Goal: Task Accomplishment & Management: Complete application form

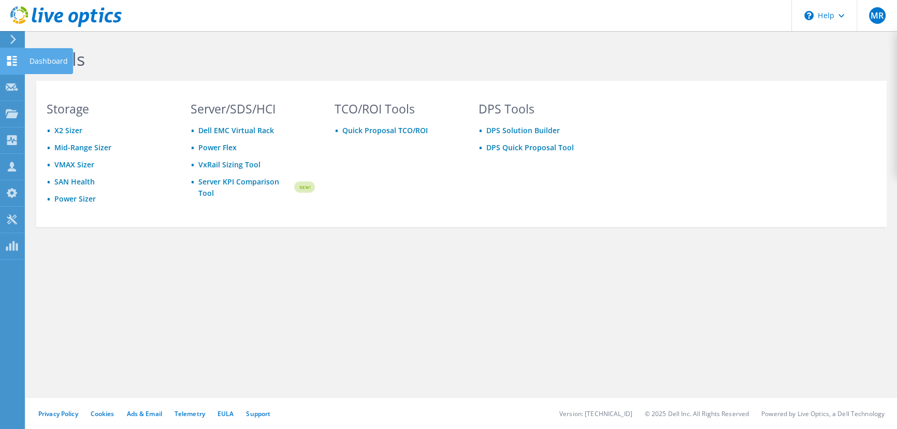
click at [26, 58] on div "Dashboard" at bounding box center [48, 61] width 49 height 26
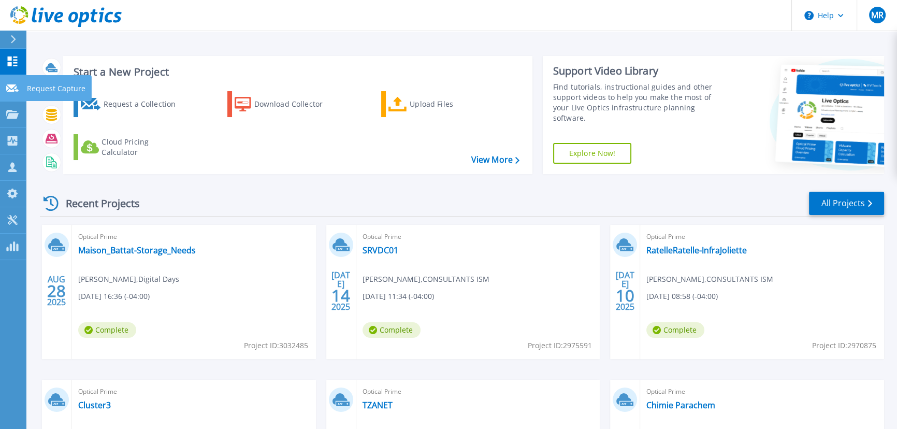
click at [49, 85] on p "Request Capture" at bounding box center [56, 88] width 59 height 27
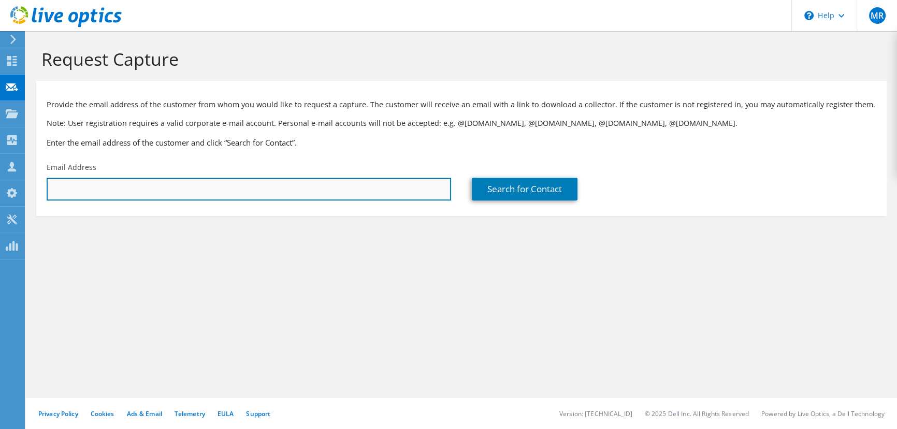
click at [171, 179] on input "text" at bounding box center [249, 189] width 405 height 23
click at [168, 190] on input "text" at bounding box center [249, 189] width 405 height 23
paste input "araymond@jcb.ca"
type input "araymond@jcb.ca"
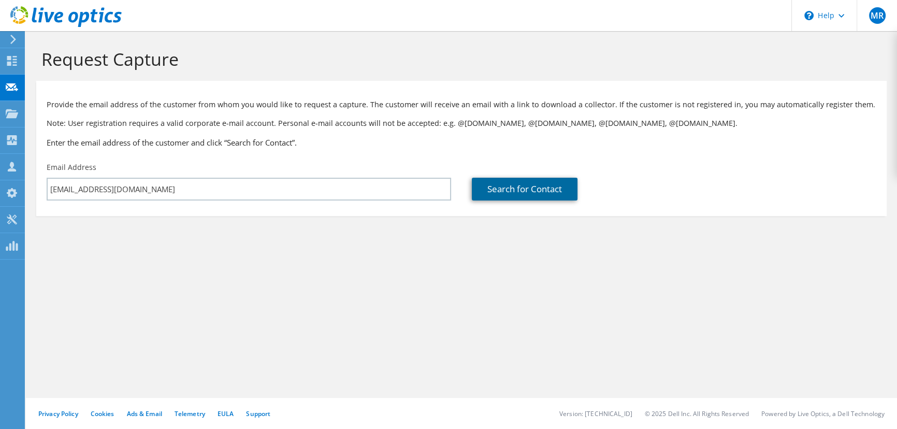
click at [536, 189] on link "Search for Contact" at bounding box center [525, 189] width 106 height 23
type input "JCB Entrepreneurs Generaux Inc"
type input "Alexander"
type input "Raymond"
type input "Canada"
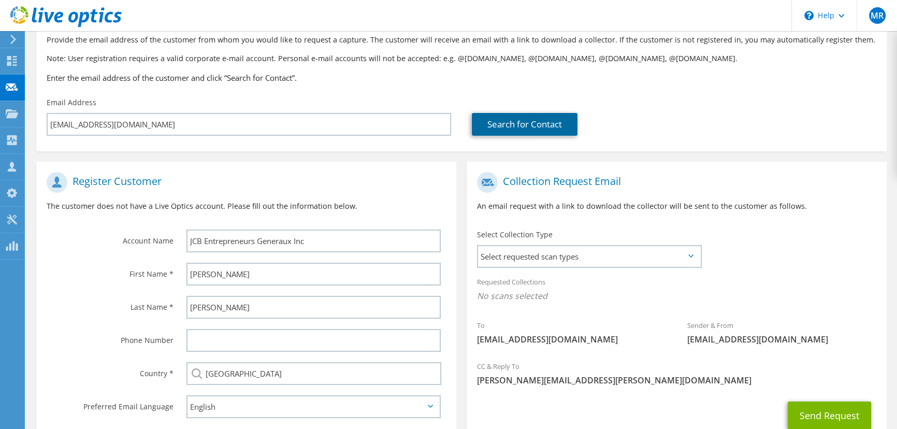
scroll to position [94, 0]
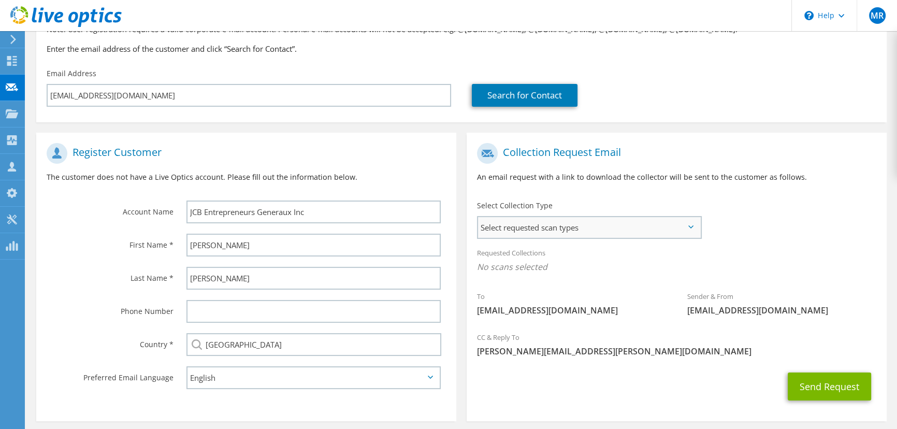
click at [533, 233] on span "Select requested scan types" at bounding box center [589, 227] width 222 height 21
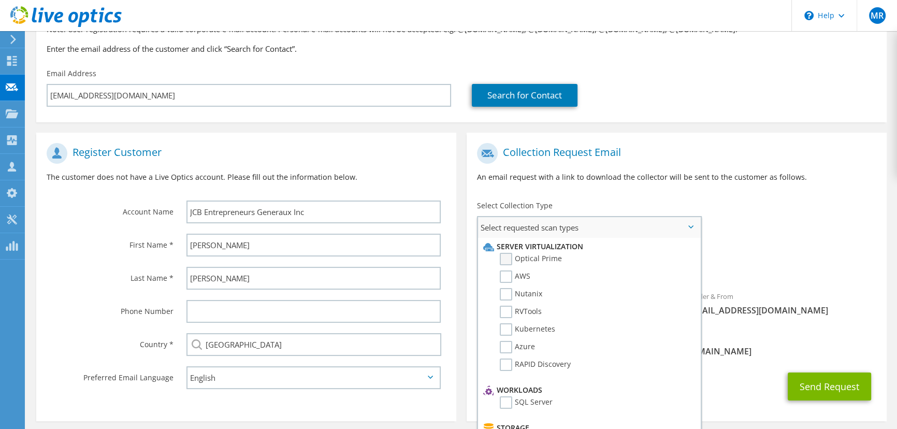
click at [504, 261] on label "Optical Prime" at bounding box center [531, 259] width 62 height 12
click at [0, 0] on input "Optical Prime" at bounding box center [0, 0] width 0 height 0
click at [766, 254] on div "Requested Collections No scans selected Optical Prime" at bounding box center [677, 262] width 420 height 41
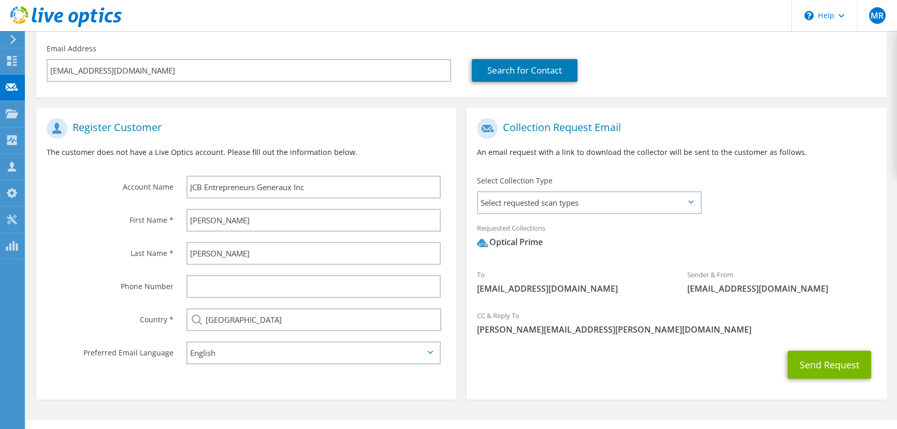
scroll to position [142, 0]
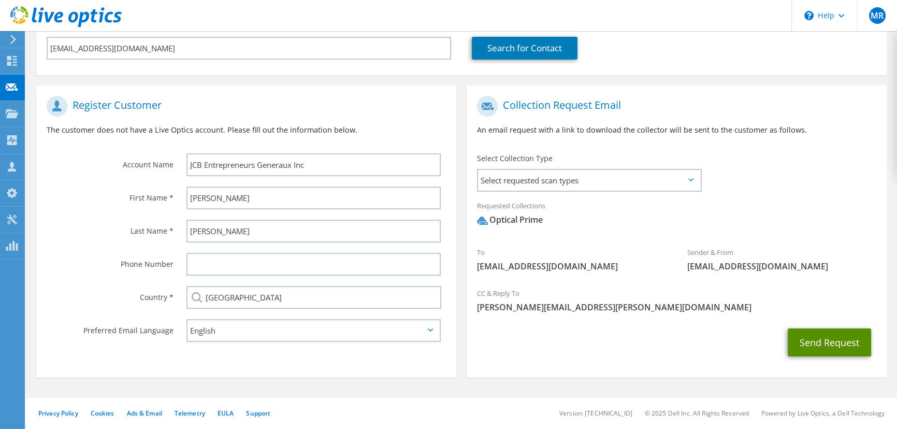
click at [829, 345] on button "Send Request" at bounding box center [829, 343] width 83 height 28
